Goal: Check status: Check status

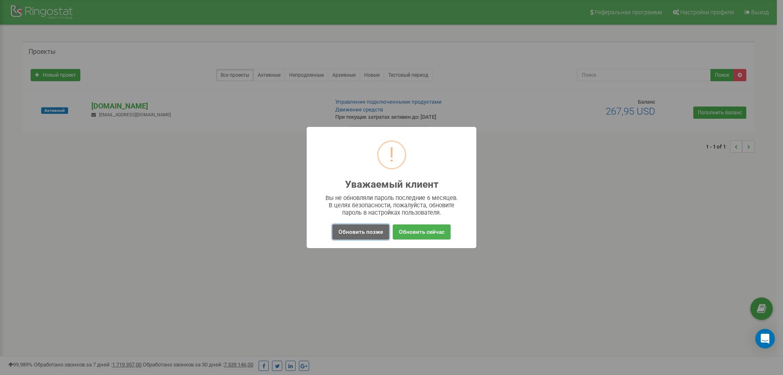
click at [348, 234] on button "Обновить позже" at bounding box center [360, 231] width 57 height 15
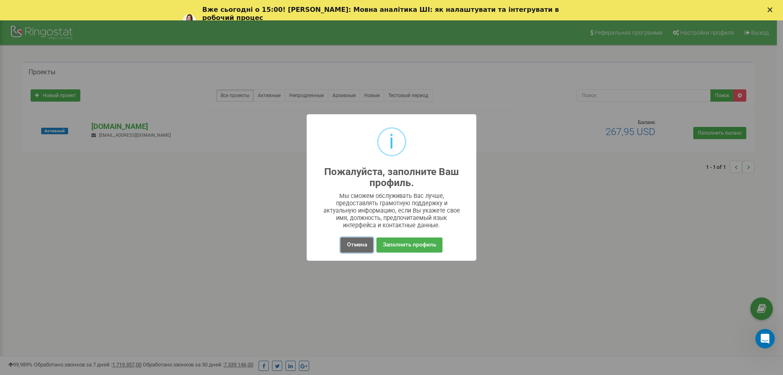
click at [349, 245] on button "Отмена" at bounding box center [356, 244] width 32 height 15
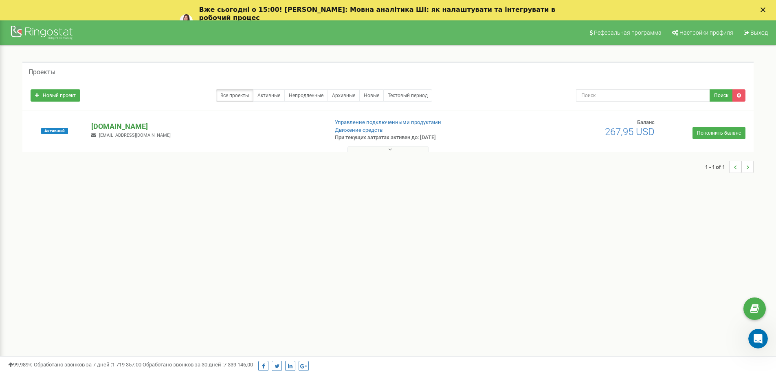
click at [103, 125] on p "[DOMAIN_NAME]" at bounding box center [206, 126] width 230 height 11
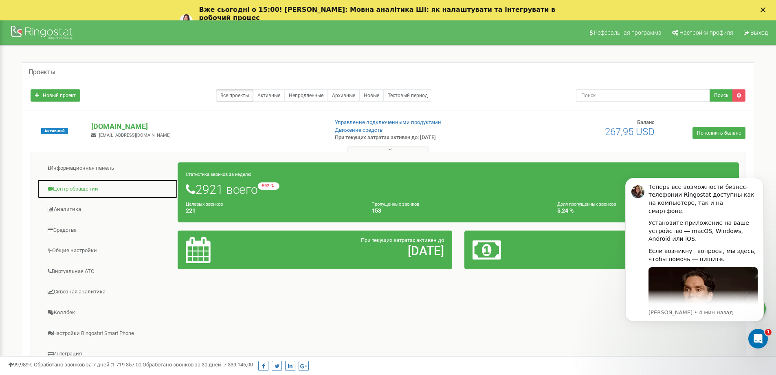
click at [74, 183] on link "Центр обращений" at bounding box center [107, 189] width 141 height 20
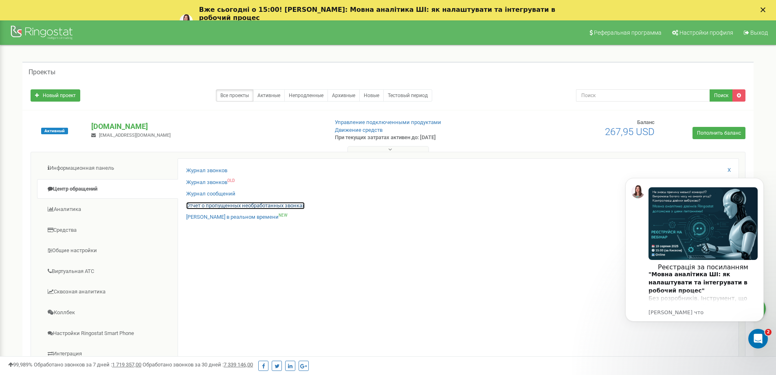
click at [234, 207] on link "Отчет о пропущенных необработанных звонках" at bounding box center [245, 206] width 119 height 8
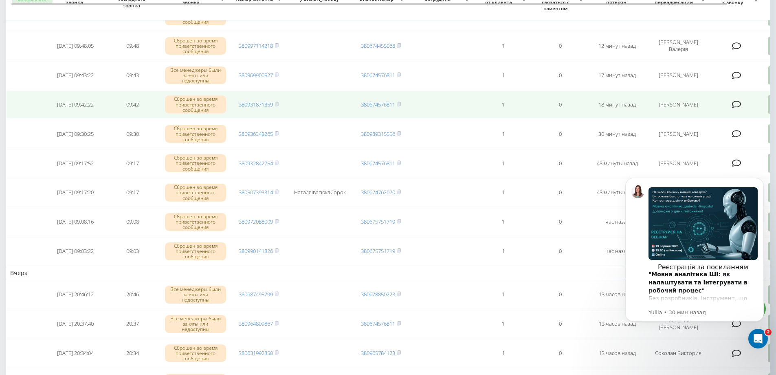
scroll to position [122, 0]
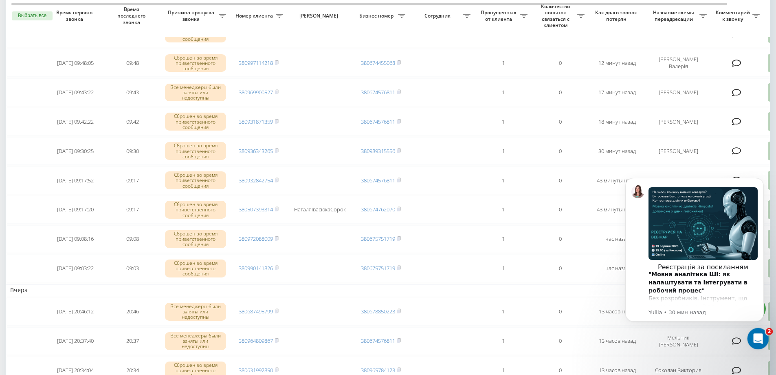
click at [761, 337] on icon "Открыть службу сообщений Intercom" at bounding box center [757, 337] width 13 height 13
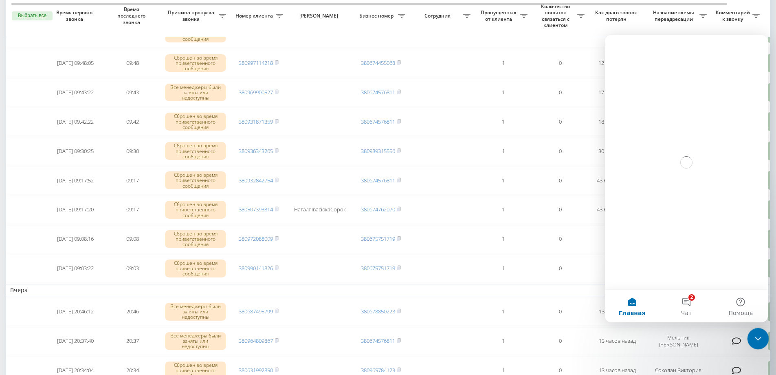
scroll to position [0, 0]
click at [754, 334] on icon "Закрыть службу сообщений Intercom" at bounding box center [757, 337] width 10 height 10
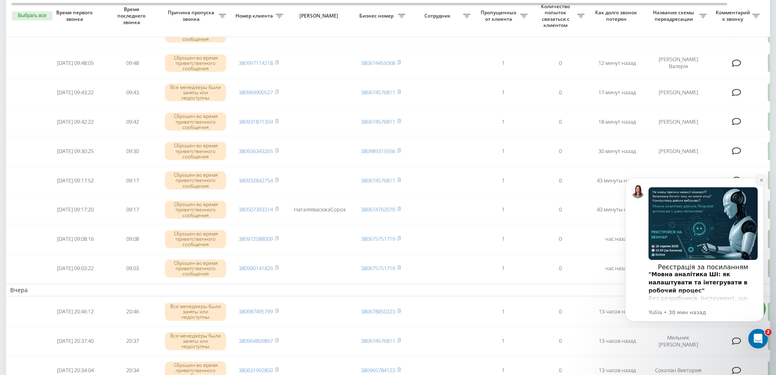
click at [764, 179] on button "Dismiss notification" at bounding box center [761, 180] width 11 height 11
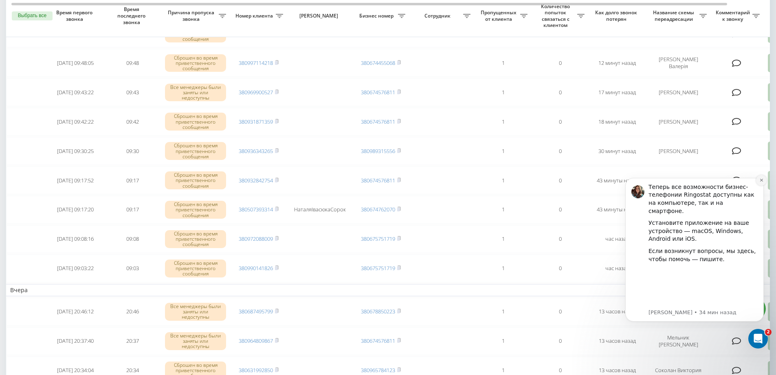
click at [762, 181] on icon "Dismiss notification" at bounding box center [762, 180] width 4 height 4
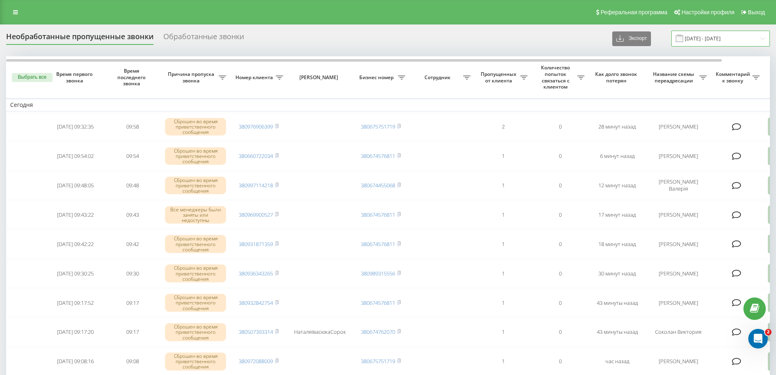
click at [714, 39] on input "19.07.2025 - 19.08.2025" at bounding box center [721, 39] width 99 height 16
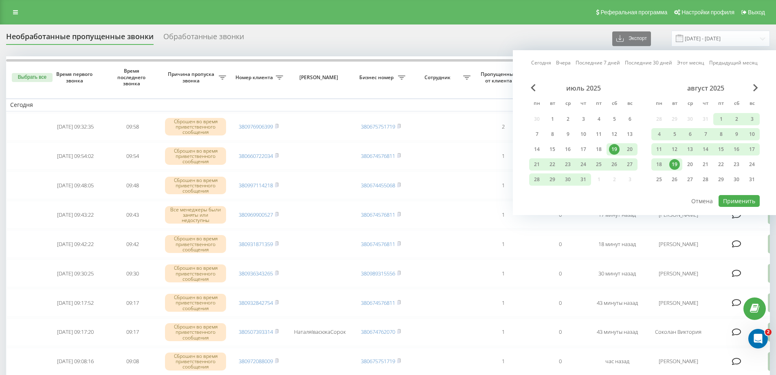
click at [538, 60] on link "Сегодня" at bounding box center [541, 63] width 20 height 8
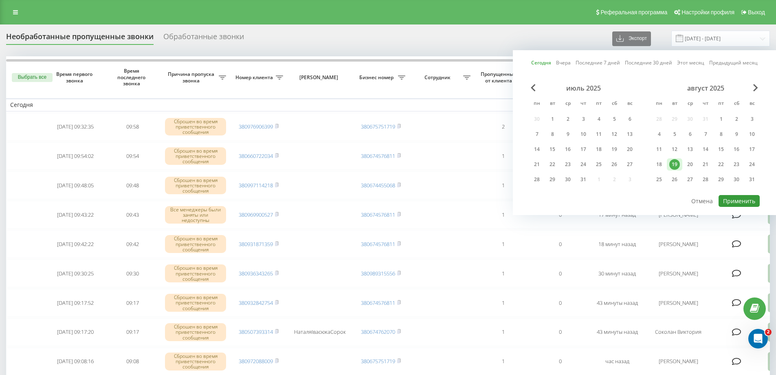
click at [737, 202] on button "Применить" at bounding box center [739, 201] width 41 height 12
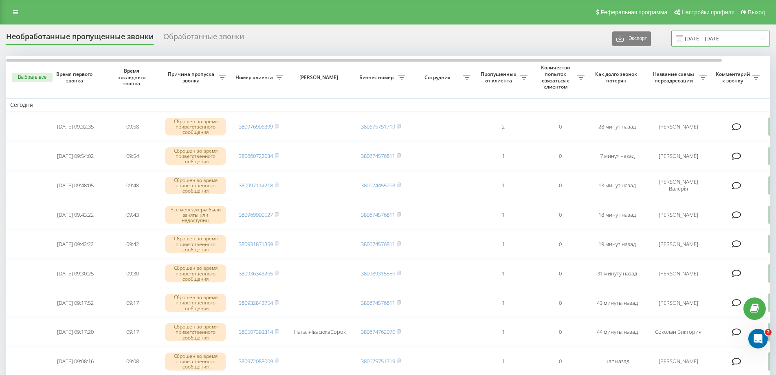
click at [700, 35] on input "19.08.2025 - 19.08.2025" at bounding box center [721, 39] width 99 height 16
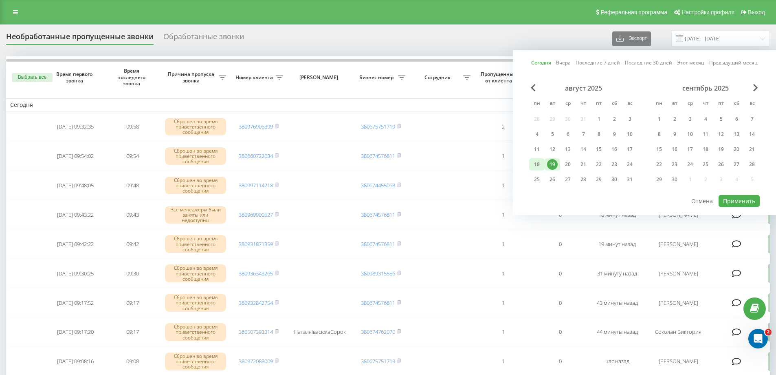
click at [537, 164] on div "18" at bounding box center [537, 164] width 11 height 11
click at [553, 161] on div "19" at bounding box center [552, 164] width 11 height 11
click at [741, 200] on button "Применить" at bounding box center [739, 201] width 41 height 12
type input "18.08.2025 - 19.08.2025"
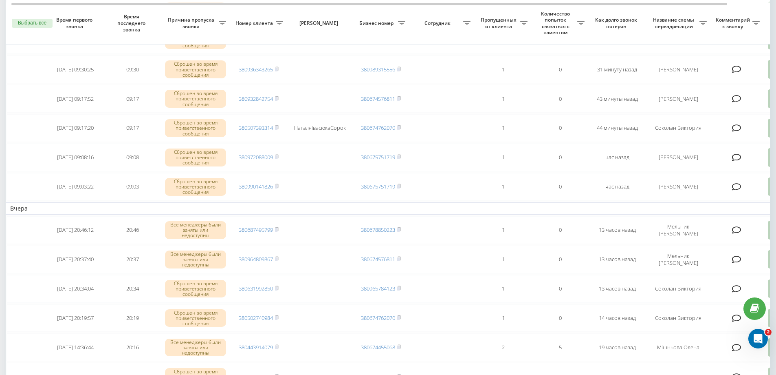
scroll to position [245, 0]
